Goal: Task Accomplishment & Management: Manage account settings

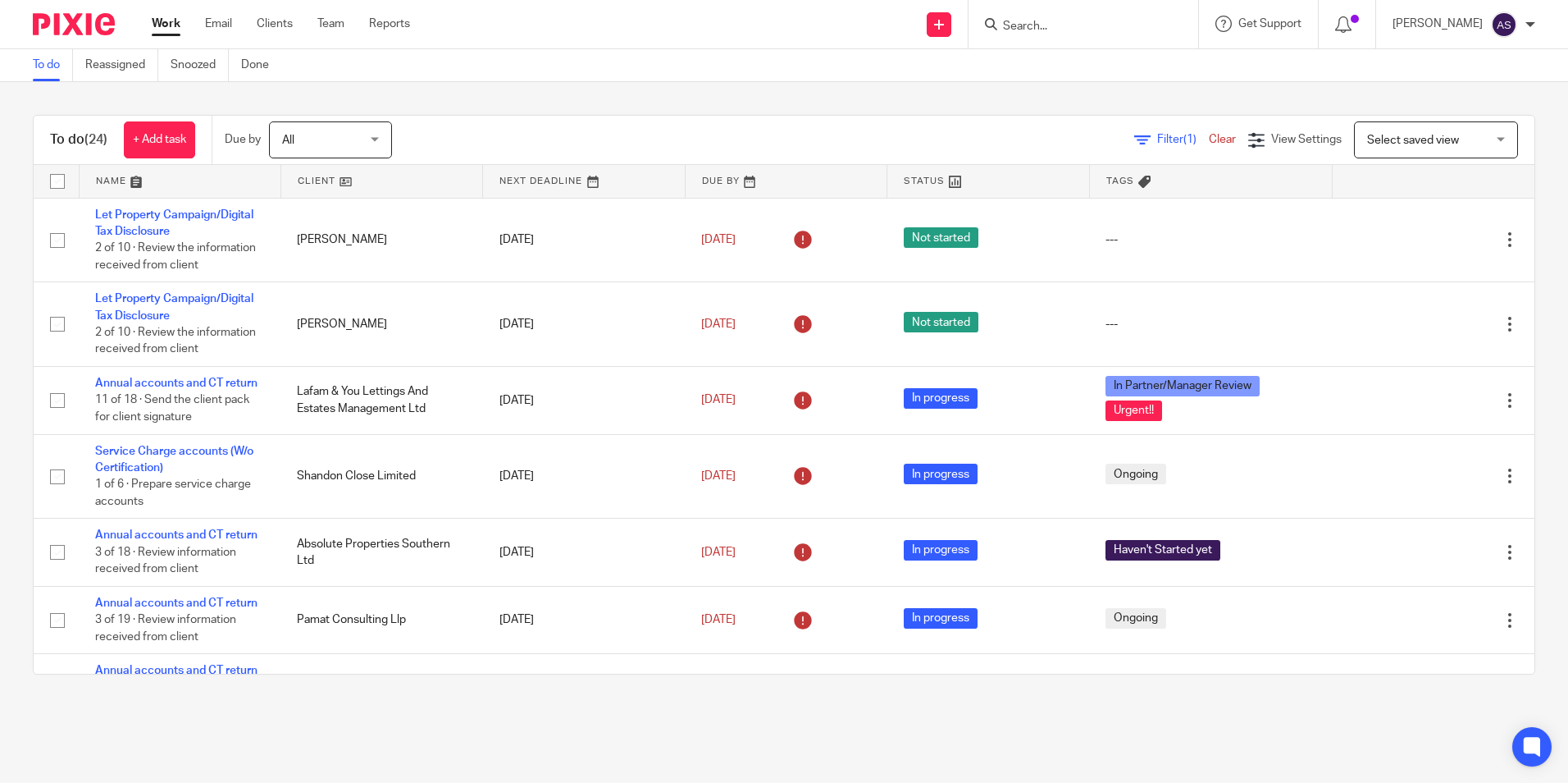
drag, startPoint x: 0, startPoint y: 0, endPoint x: 731, endPoint y: 97, distance: 737.4
click at [732, 97] on div "To do (24) + Add task Due by All All Today Tomorrow This week Next week This mo…" at bounding box center [784, 395] width 1568 height 625
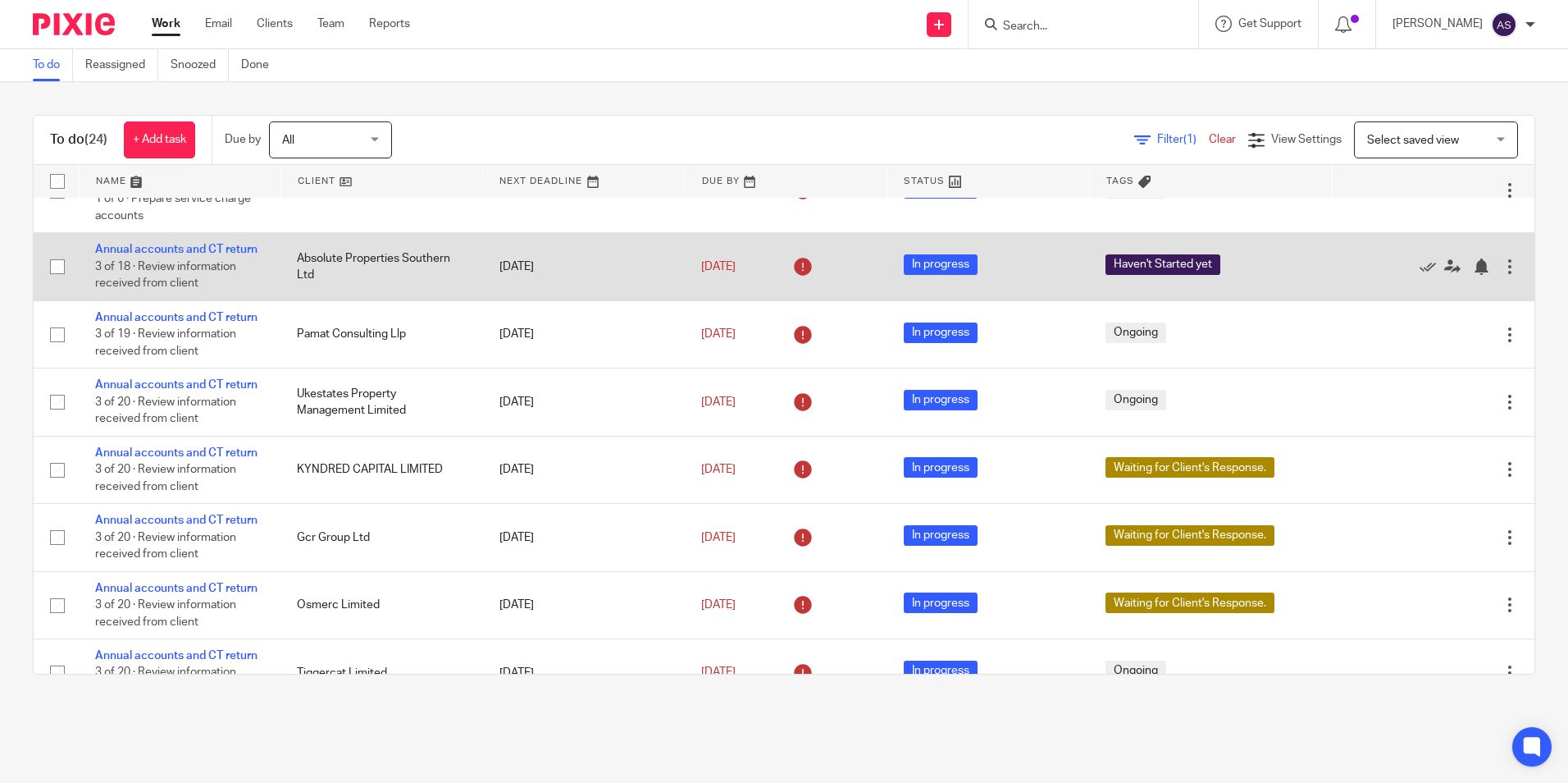
scroll to position [246, 0]
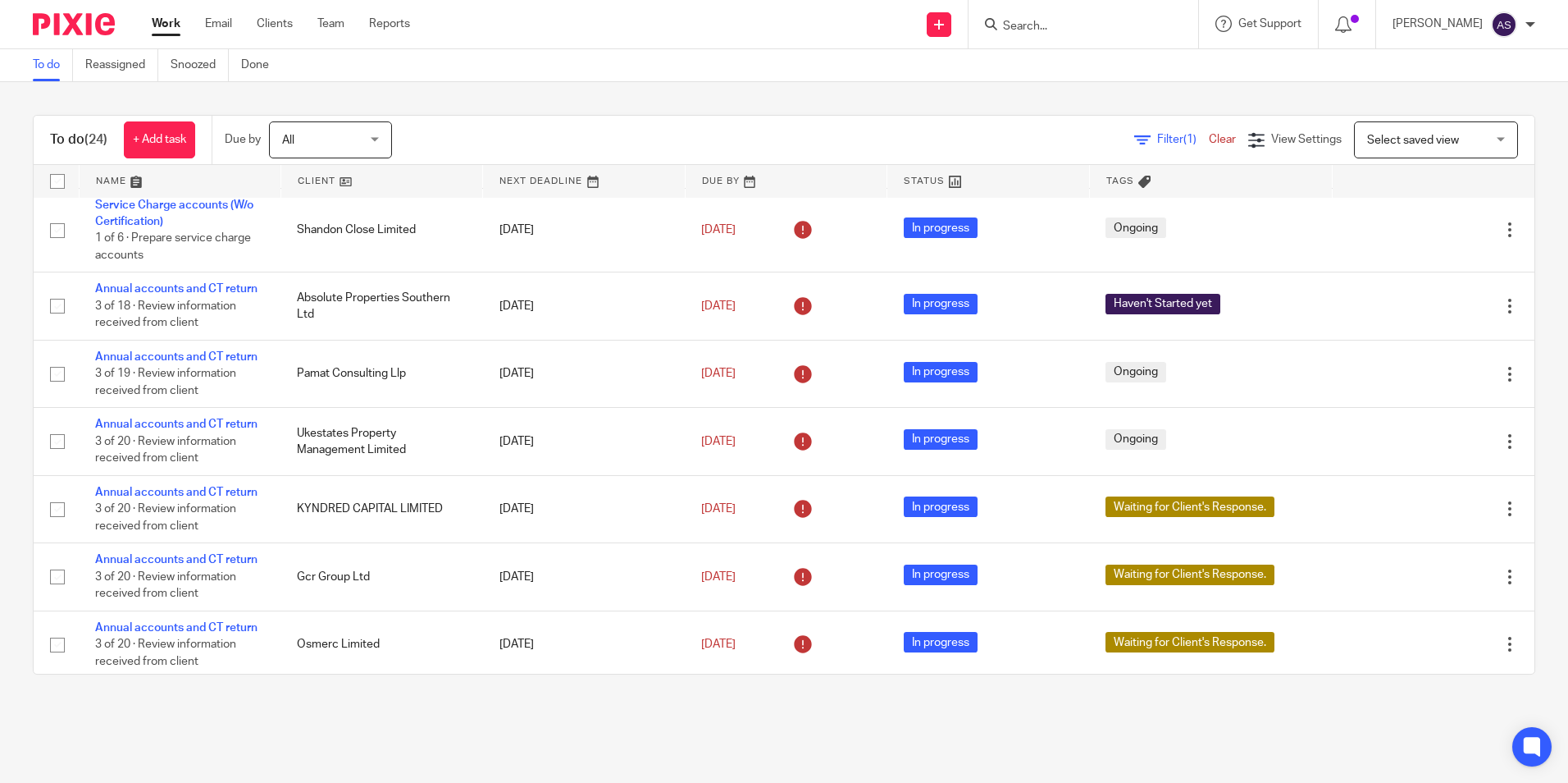
click at [1050, 718] on main "To do Reassigned Snoozed Done To do (24) + Add task Due by All All Today Tomorr…" at bounding box center [784, 391] width 1568 height 783
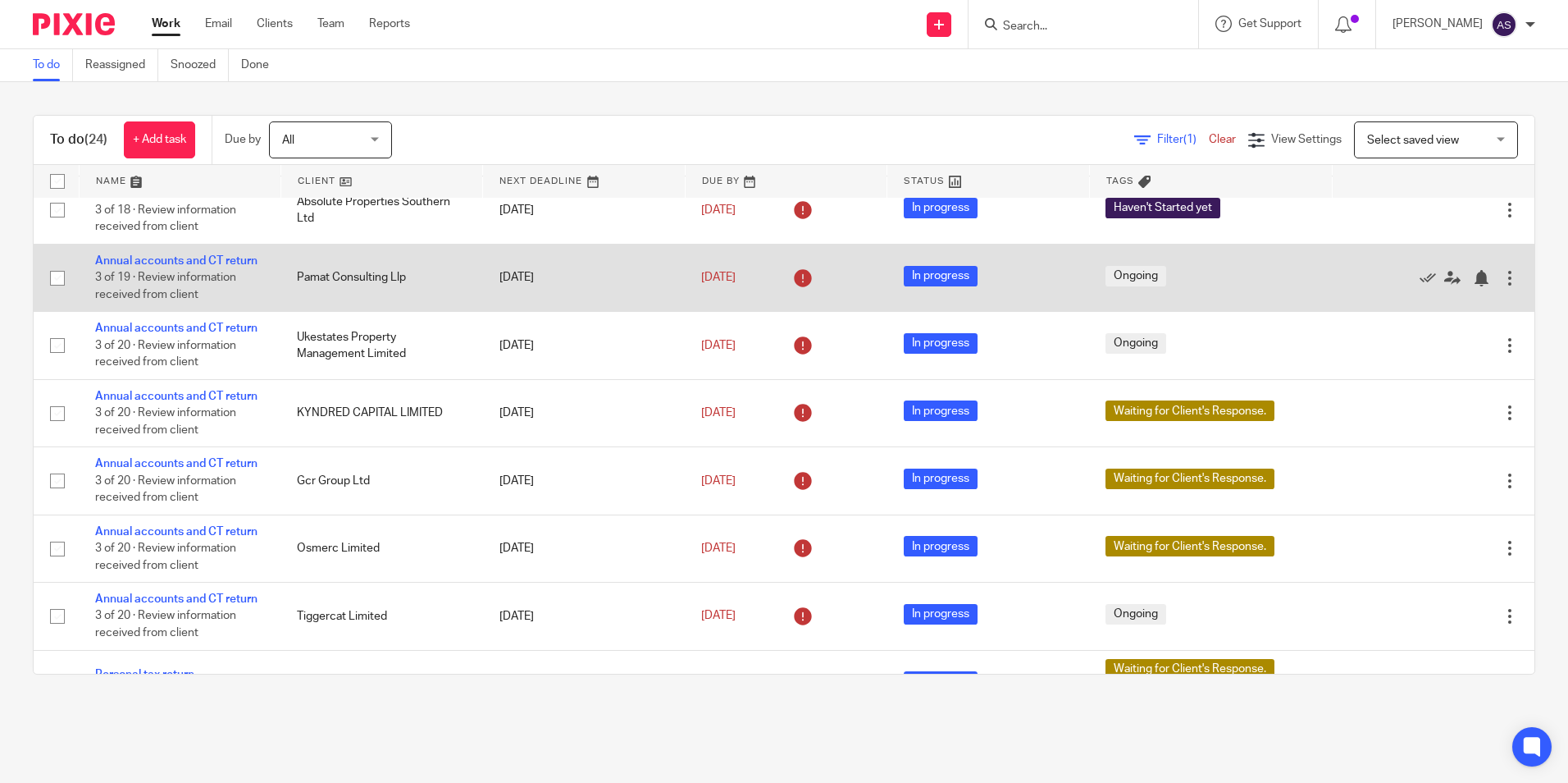
scroll to position [328, 0]
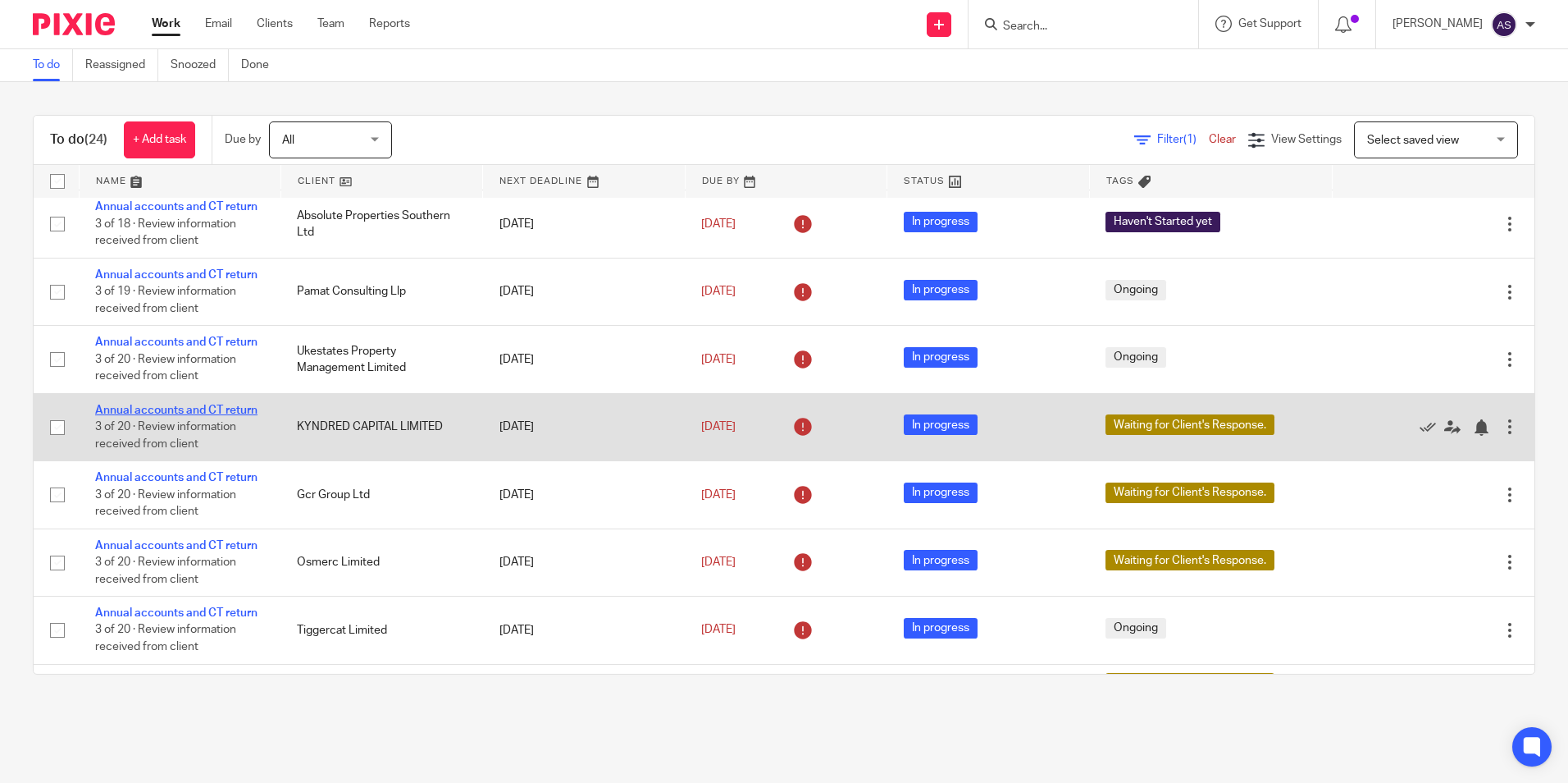
click at [218, 405] on link "Annual accounts and CT return" at bounding box center [176, 410] width 162 height 11
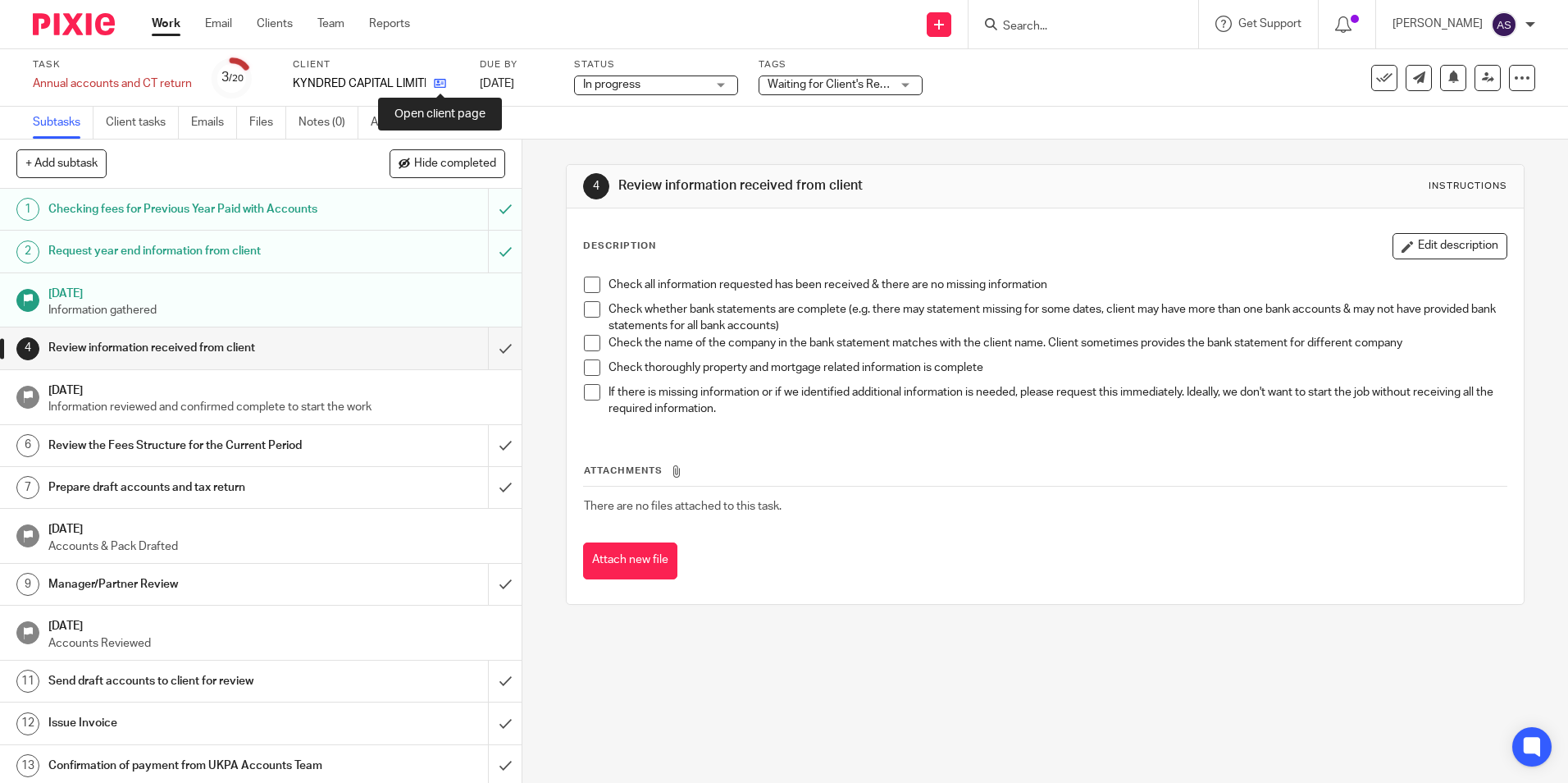
click at [445, 81] on icon at bounding box center [440, 83] width 12 height 12
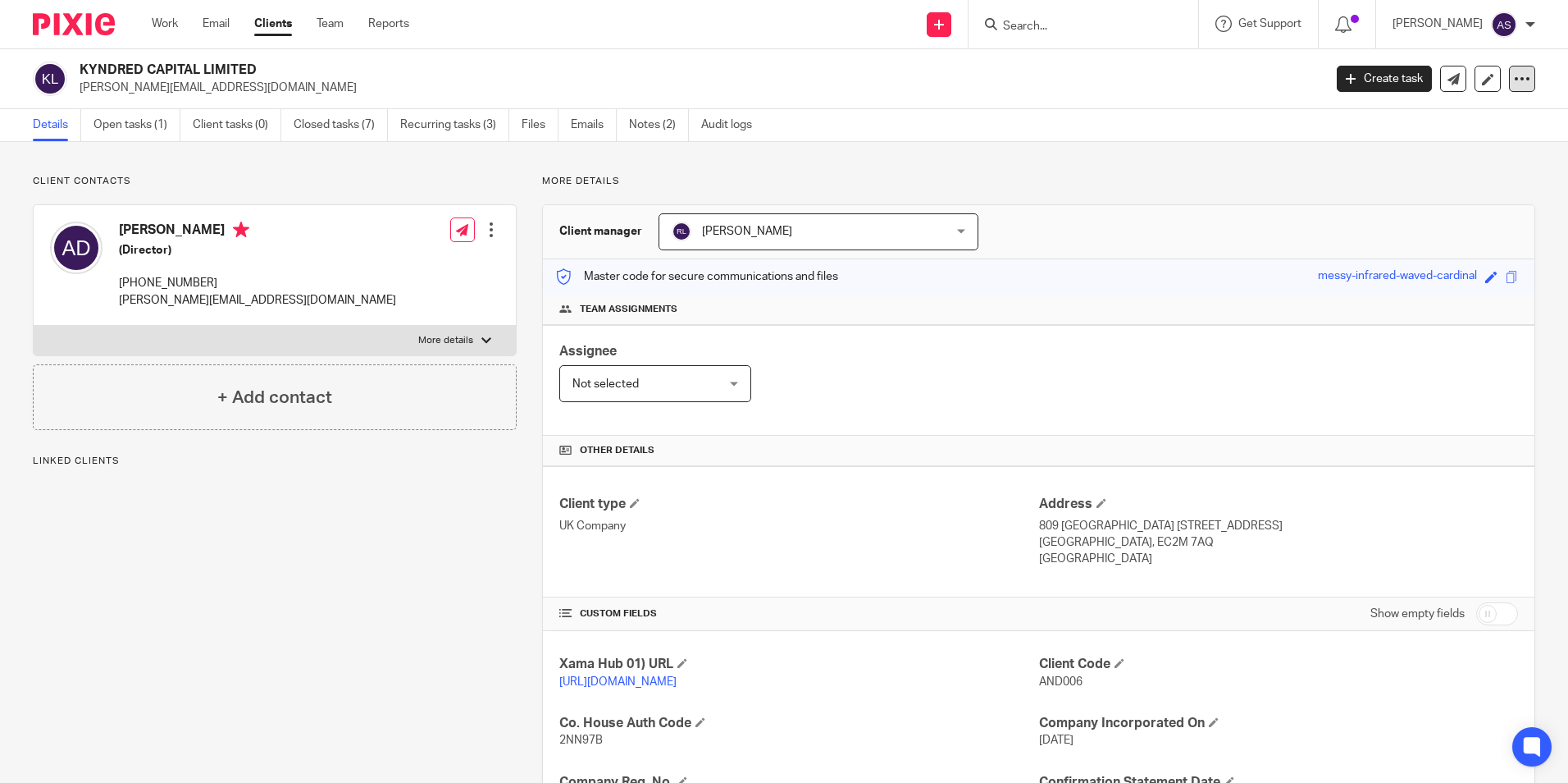
click at [1514, 78] on icon at bounding box center [1521, 79] width 16 height 16
click at [1054, 136] on div "Details Open tasks (1) Client tasks (0) Closed tasks (7) Recurring tasks (3) Fi…" at bounding box center [784, 125] width 1568 height 33
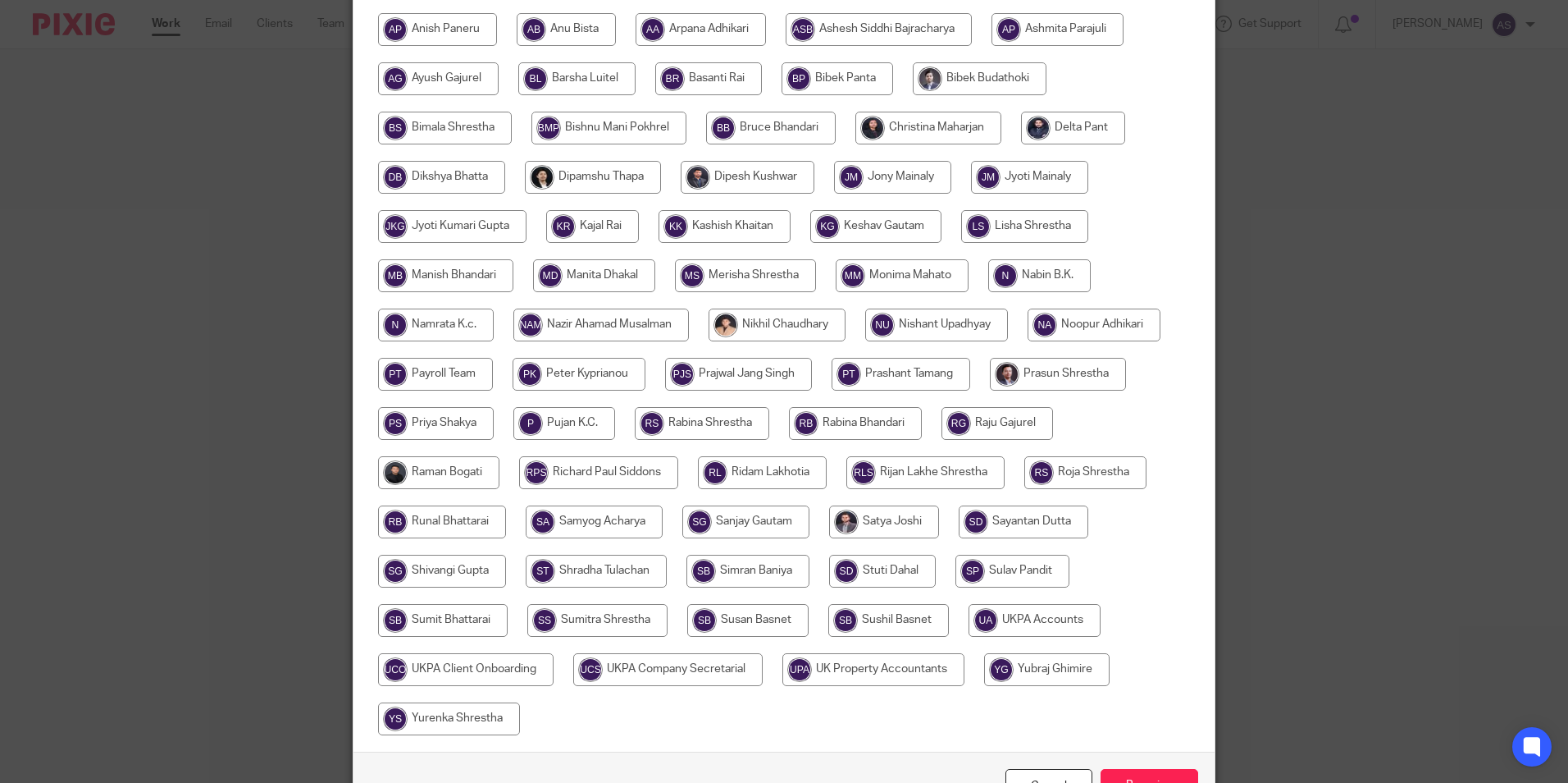
scroll to position [439, 0]
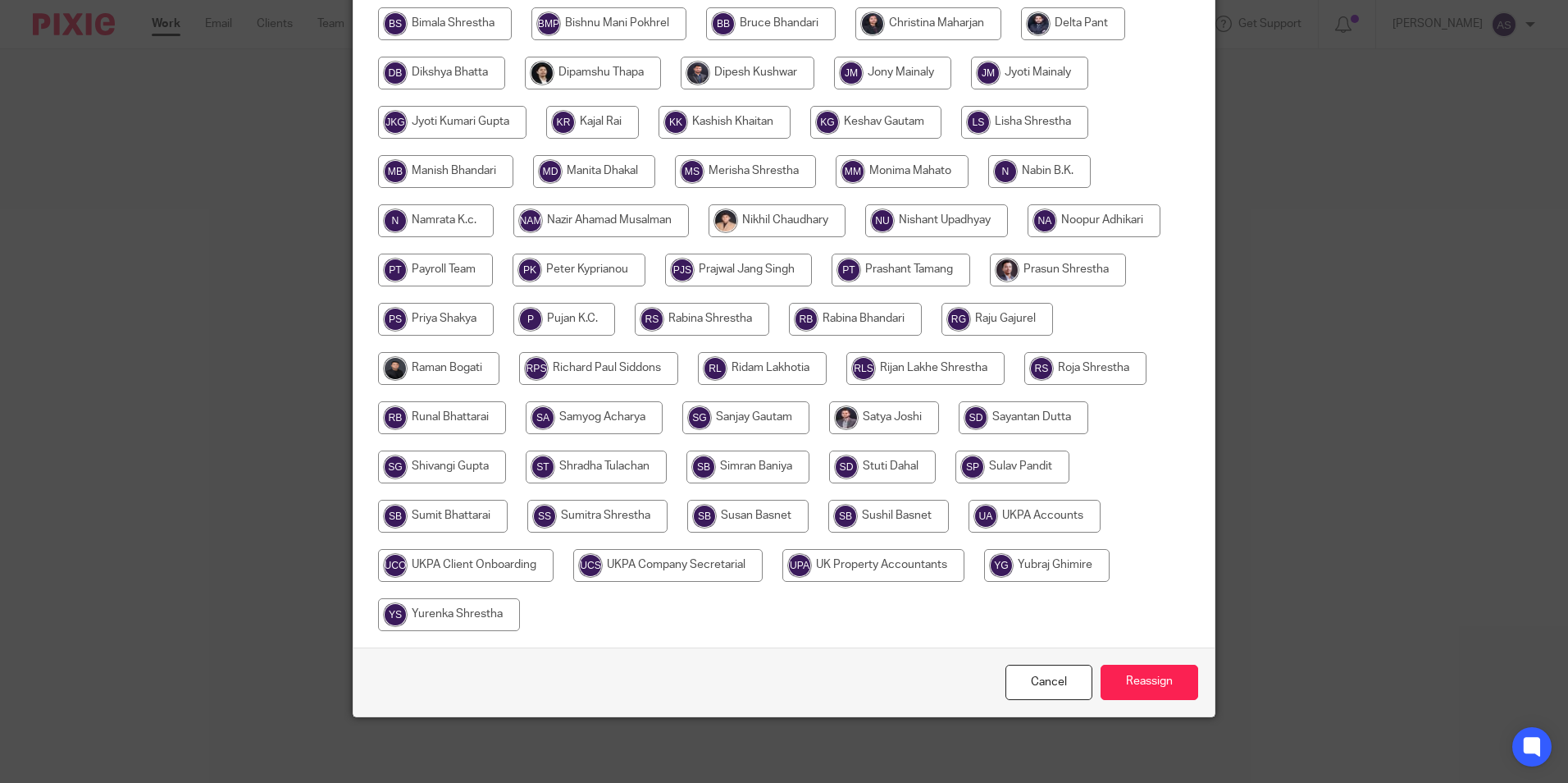
click at [763, 376] on input "radio" at bounding box center [762, 369] width 129 height 33
radio input "true"
click at [1135, 684] on input "Reassign" at bounding box center [1149, 682] width 98 height 35
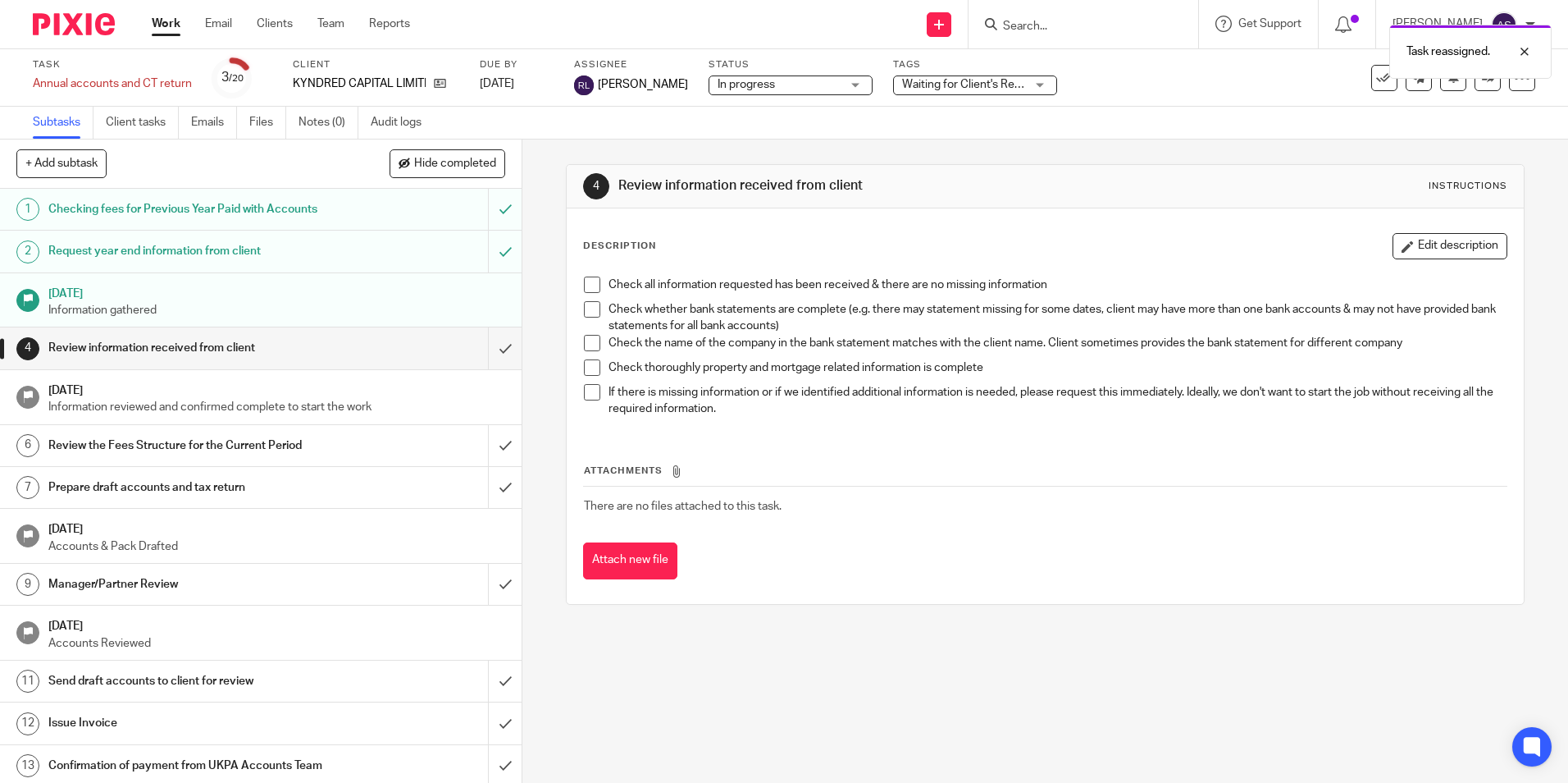
click at [84, 21] on img at bounding box center [73, 24] width 82 height 22
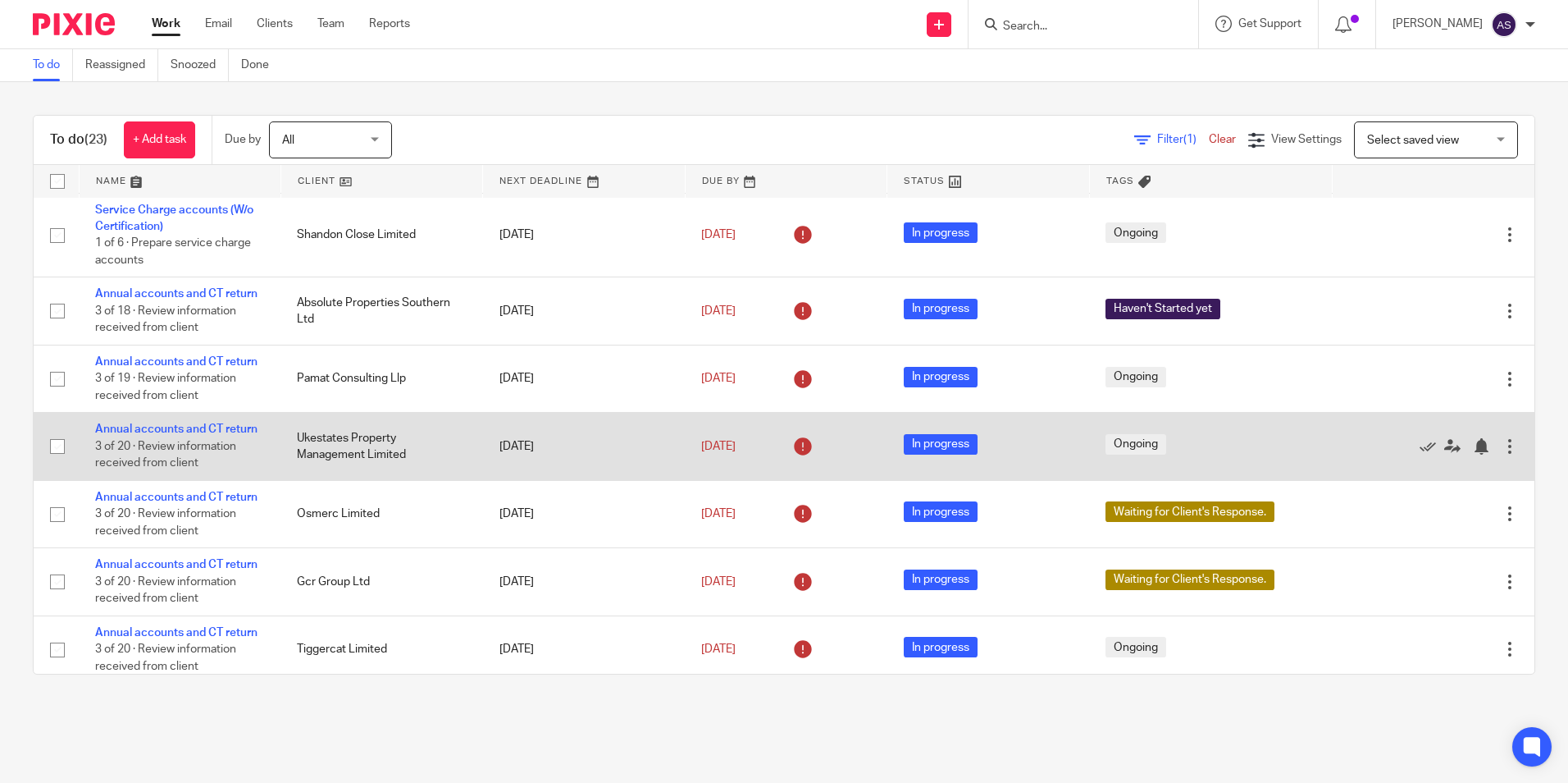
scroll to position [225, 0]
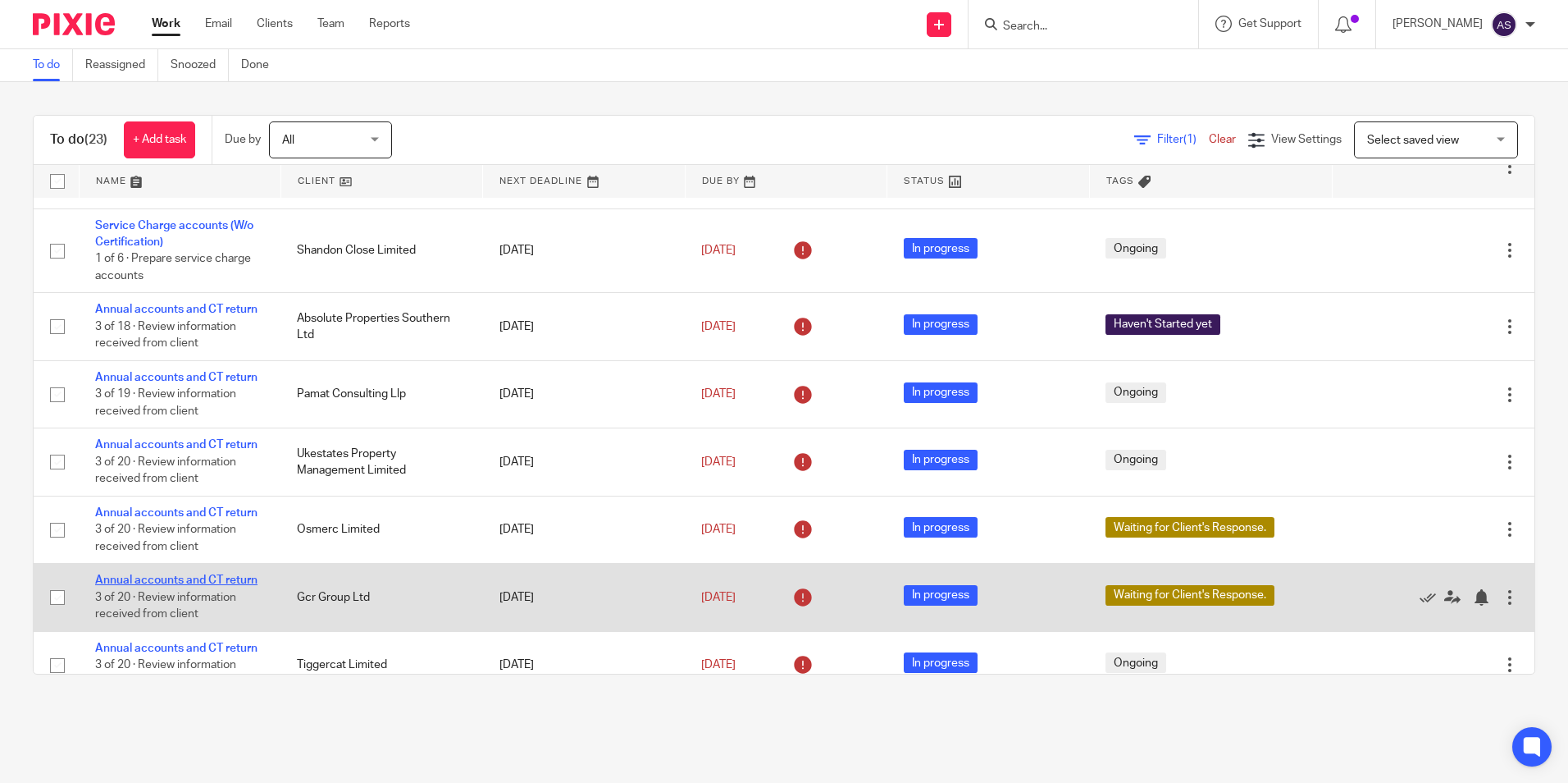
click at [232, 577] on link "Annual accounts and CT return" at bounding box center [176, 579] width 162 height 11
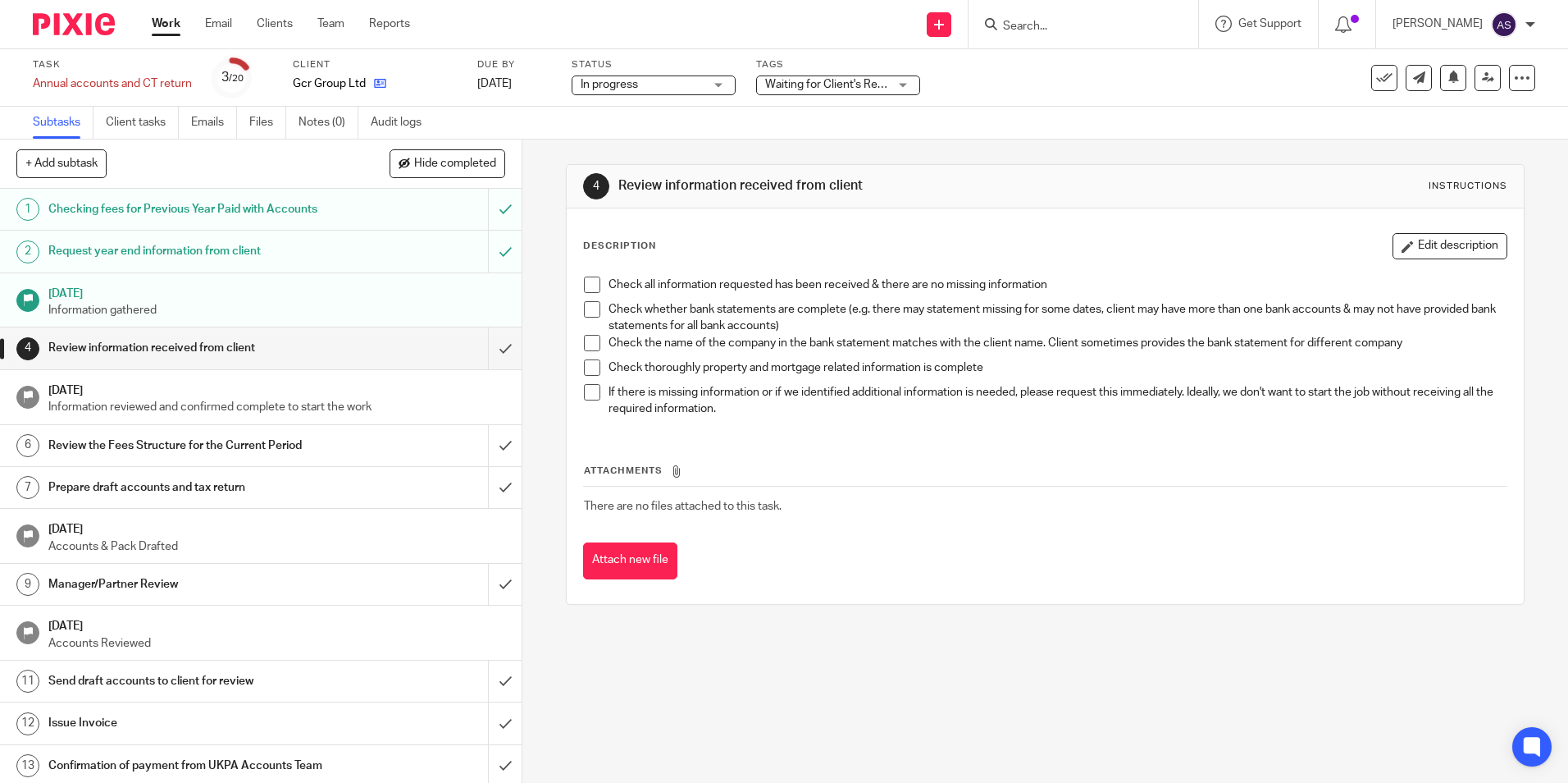
click at [379, 85] on icon at bounding box center [380, 83] width 12 height 12
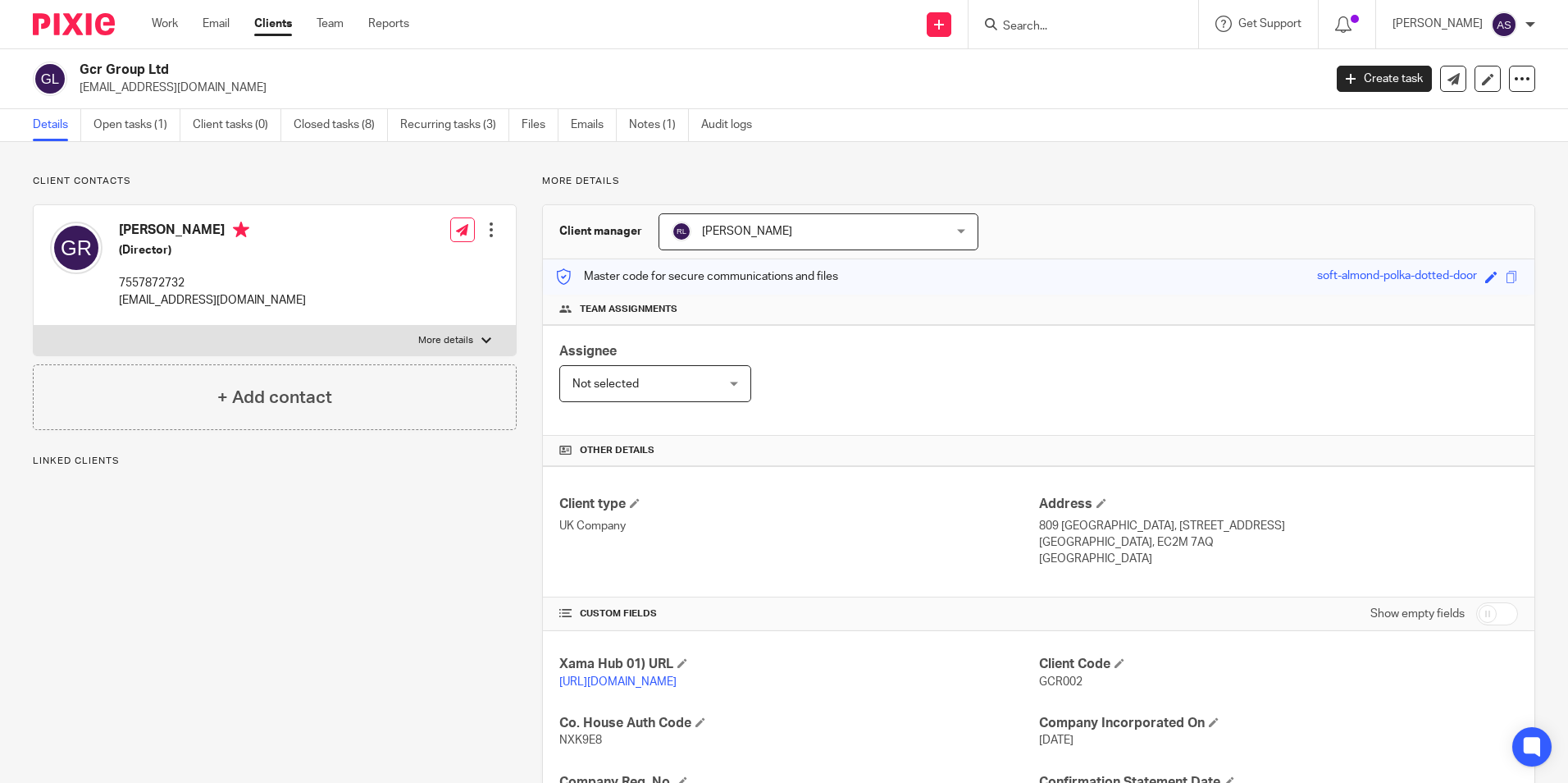
drag, startPoint x: 1263, startPoint y: 160, endPoint x: 1290, endPoint y: 148, distance: 29.5
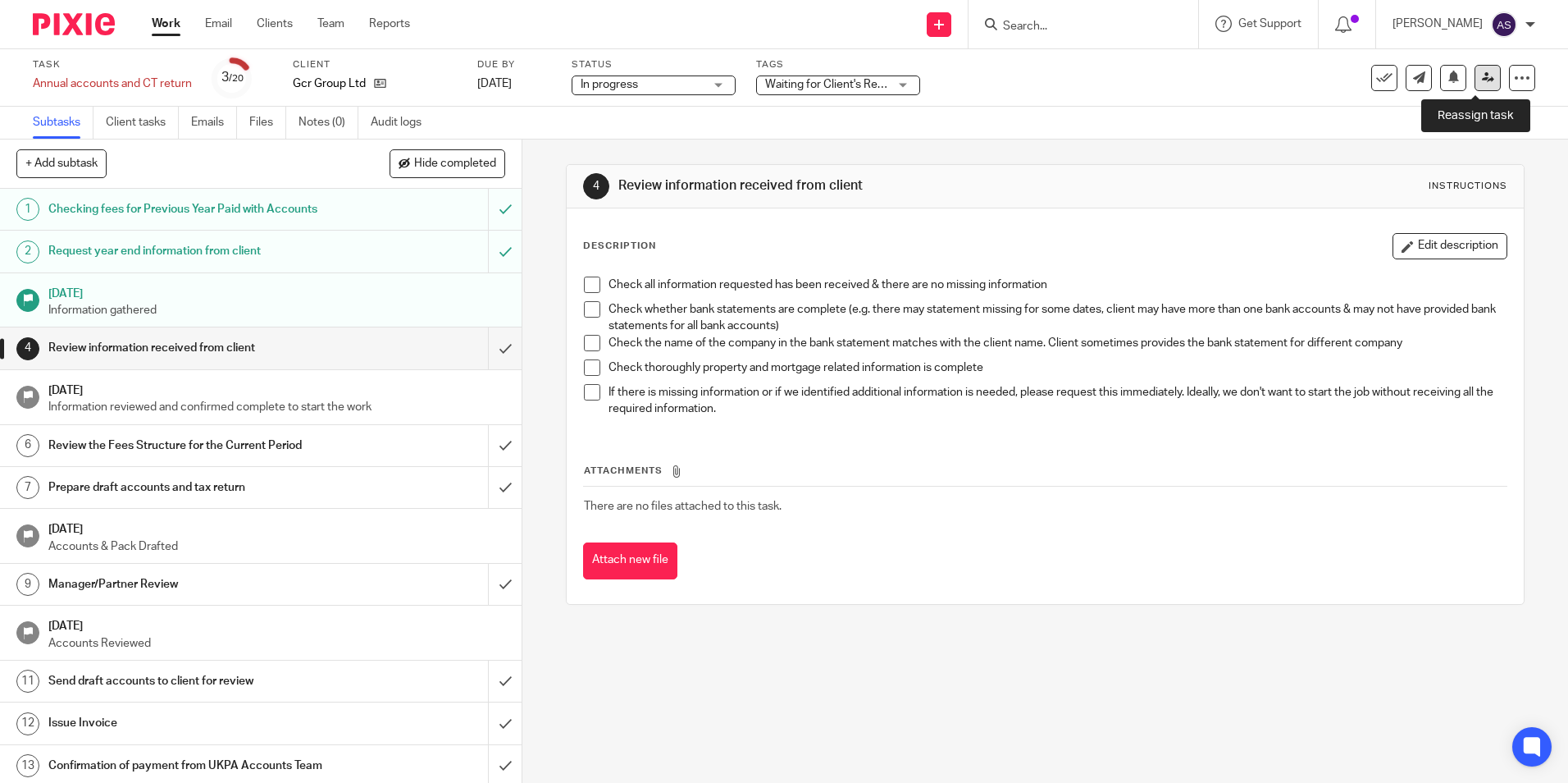
click at [1482, 75] on icon at bounding box center [1488, 78] width 12 height 12
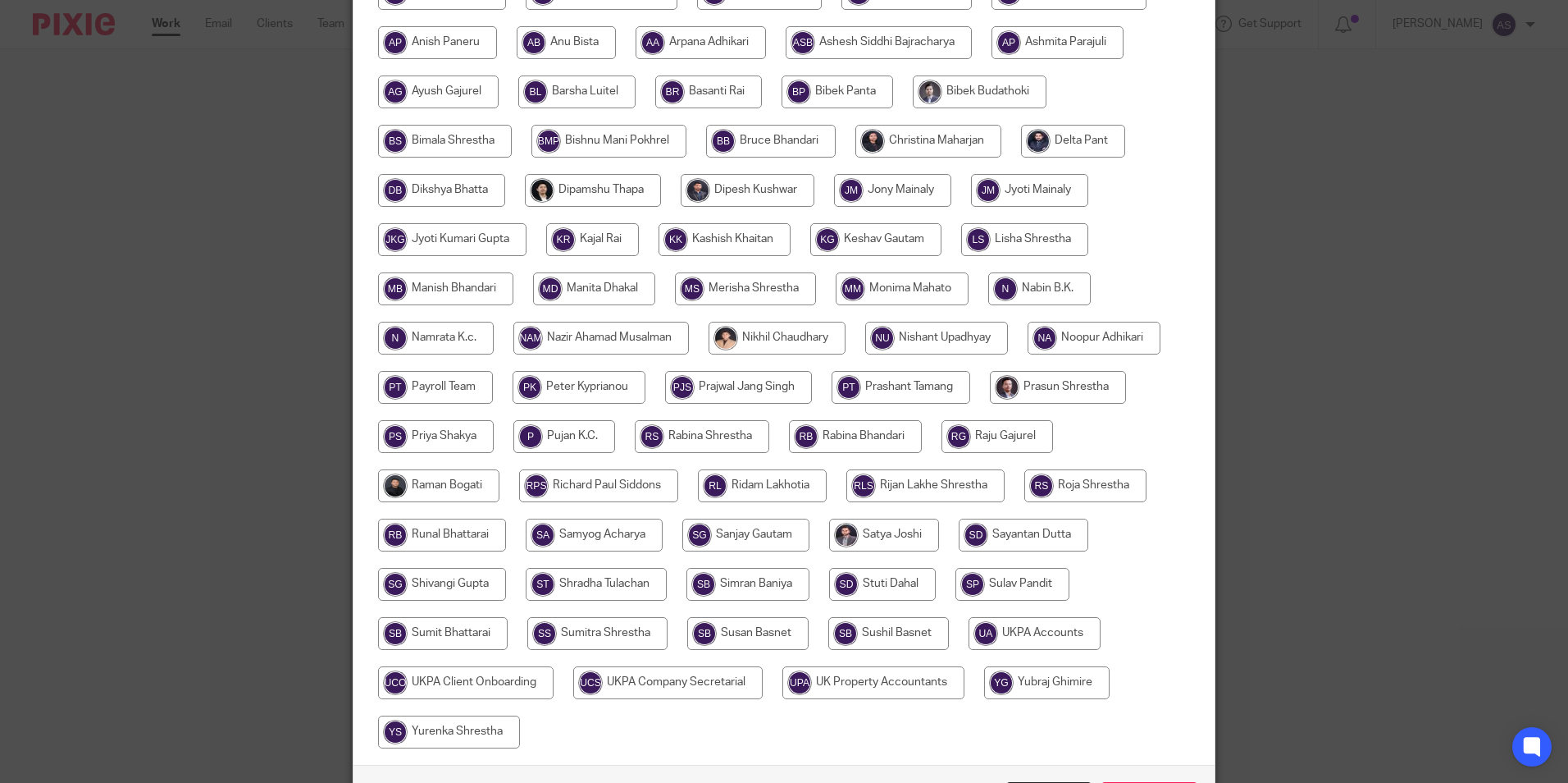
scroll to position [328, 0]
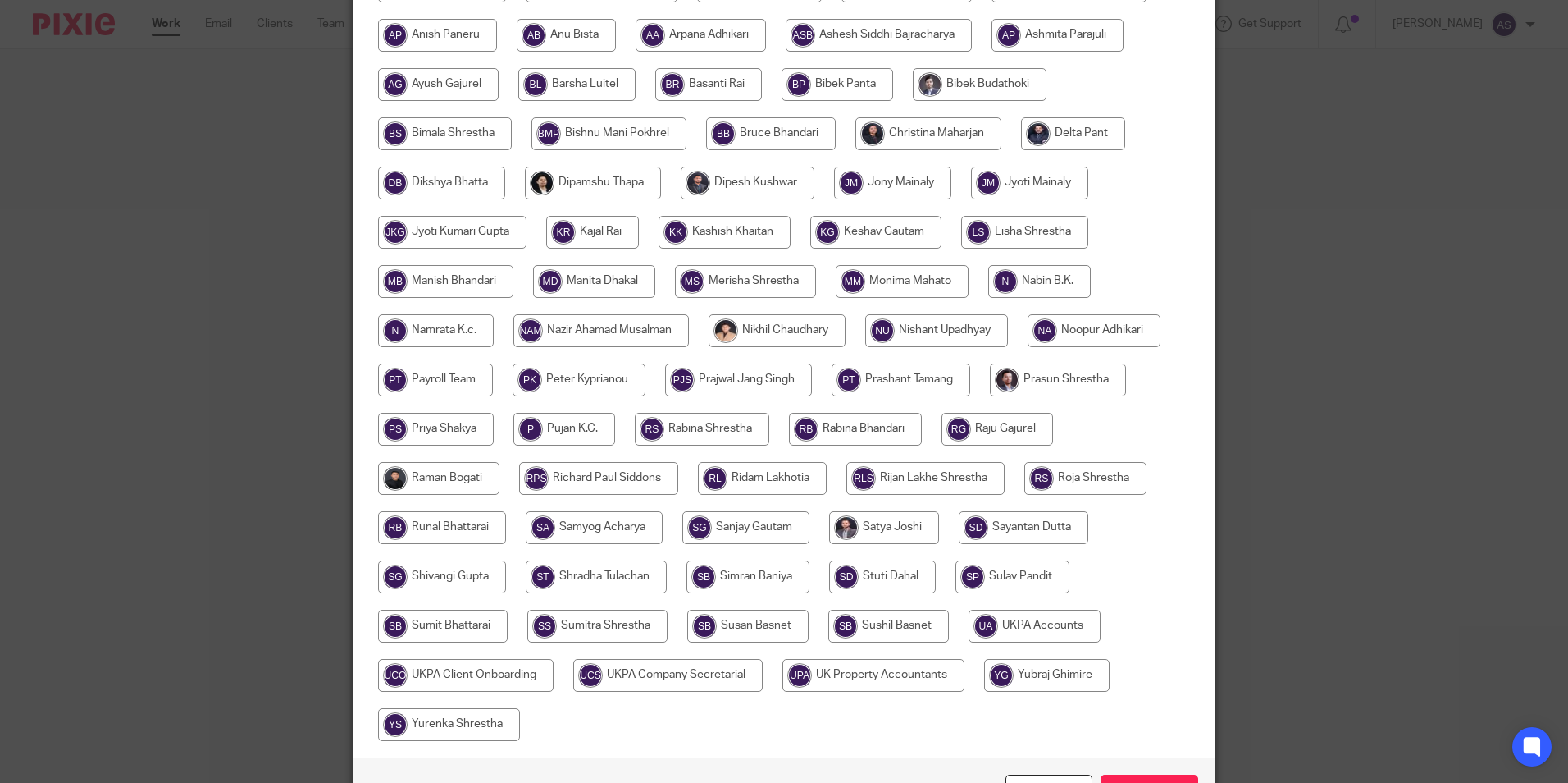
click at [763, 474] on input "radio" at bounding box center [762, 478] width 129 height 33
radio input "true"
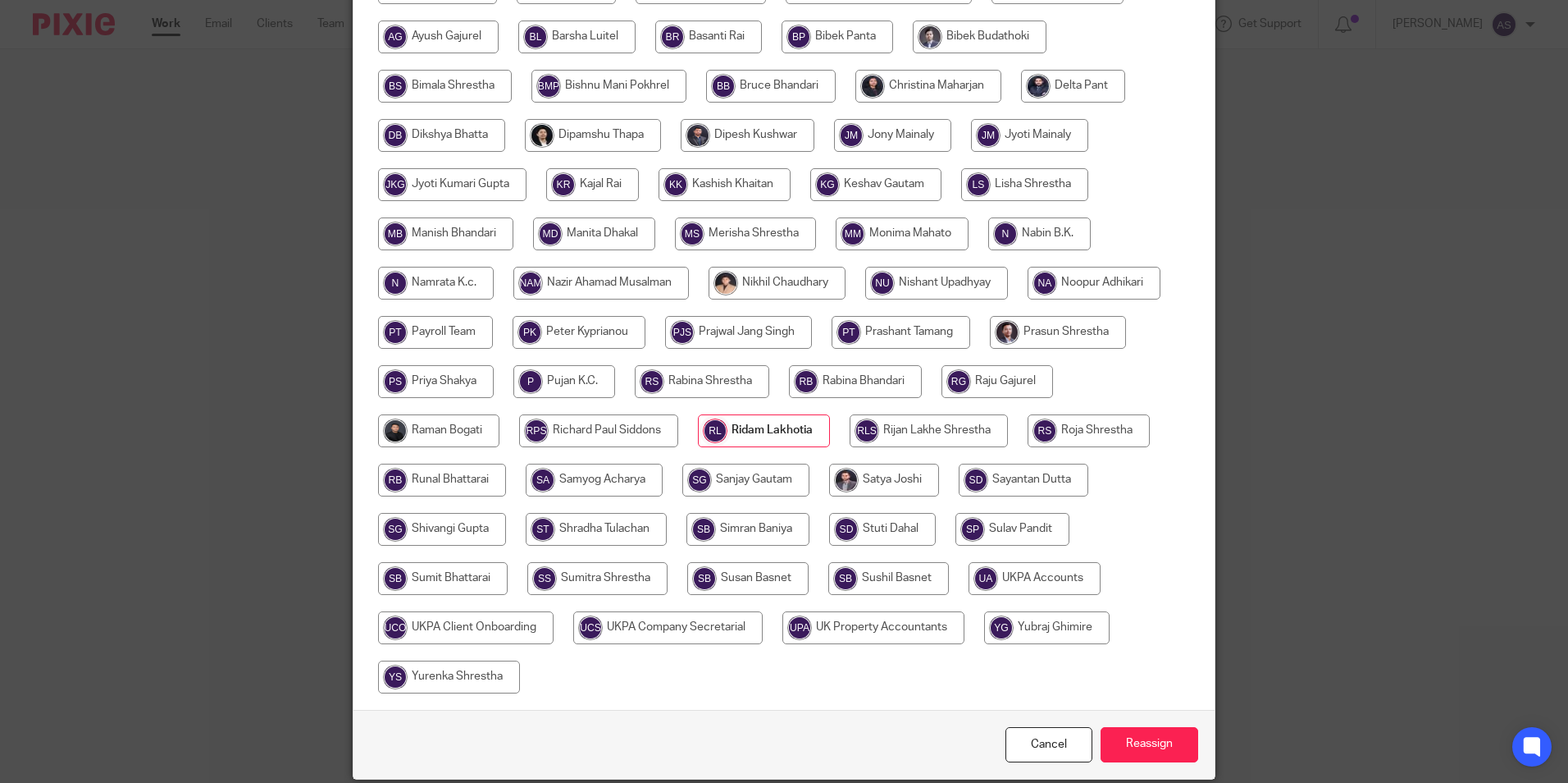
scroll to position [439, 0]
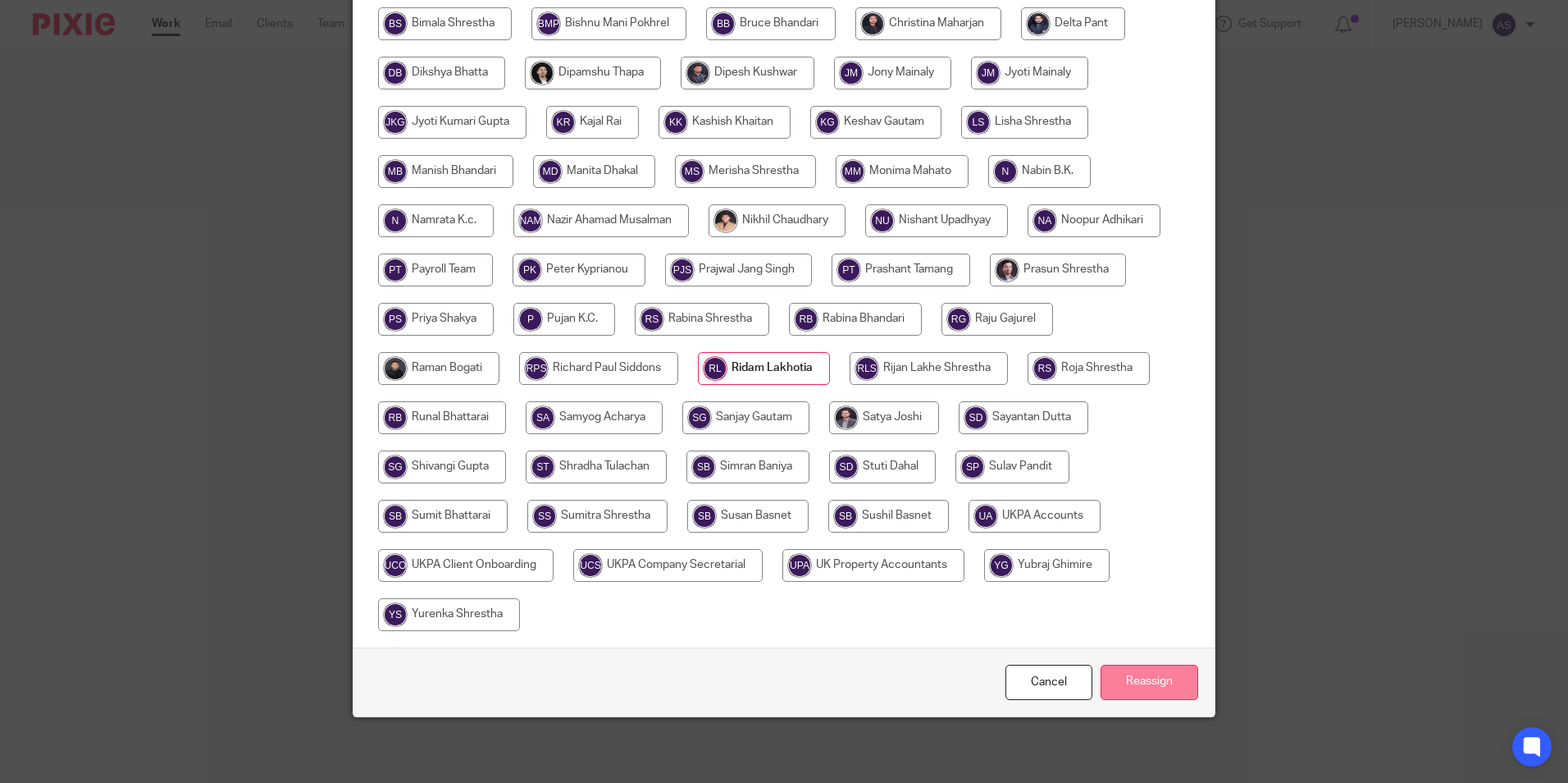
click at [1124, 679] on input "Reassign" at bounding box center [1149, 682] width 98 height 35
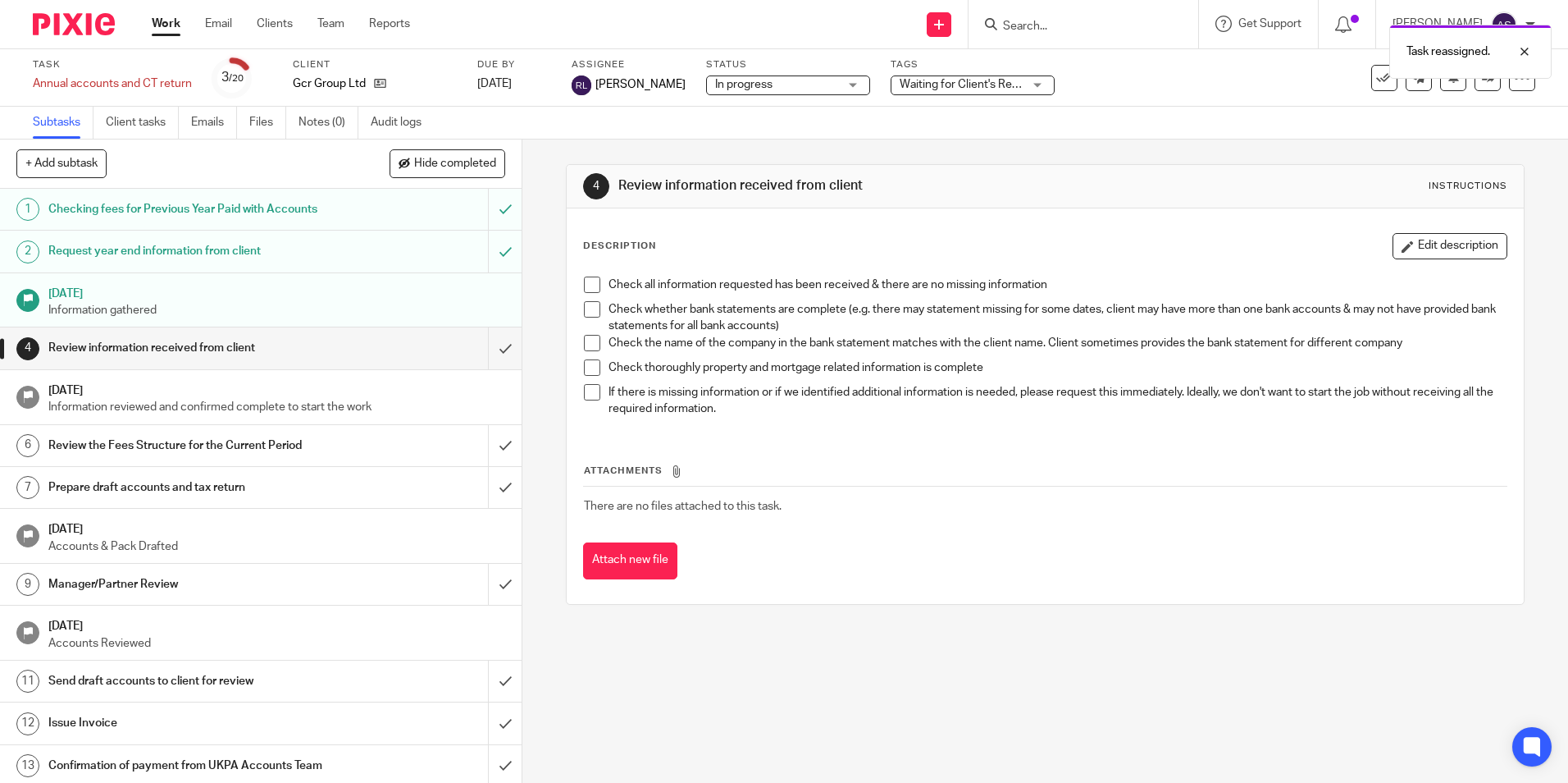
click at [83, 16] on img at bounding box center [73, 24] width 82 height 22
